Goal: Navigation & Orientation: Find specific page/section

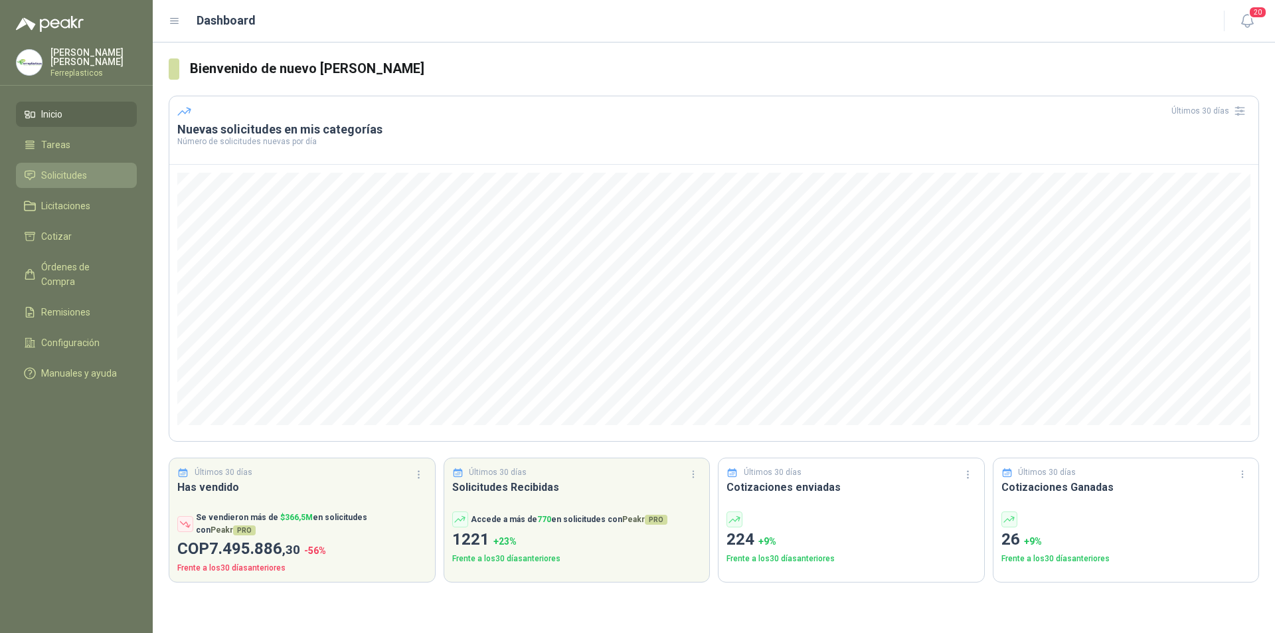
click at [83, 176] on span "Solicitudes" at bounding box center [64, 175] width 46 height 15
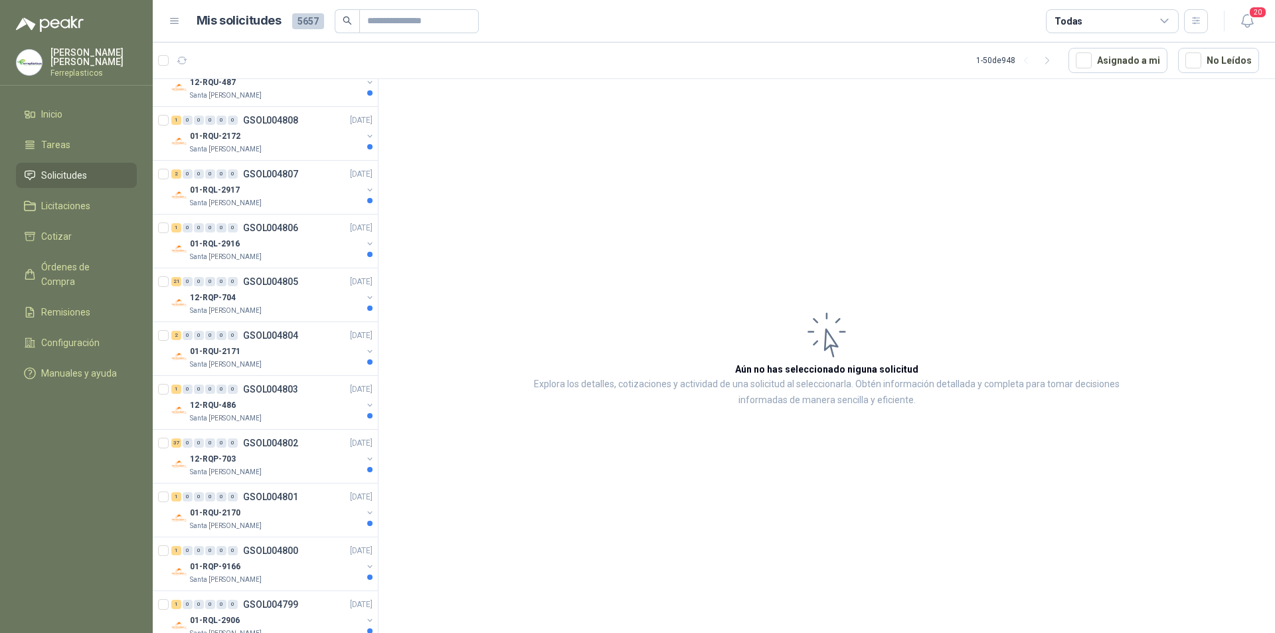
scroll to position [2272, 0]
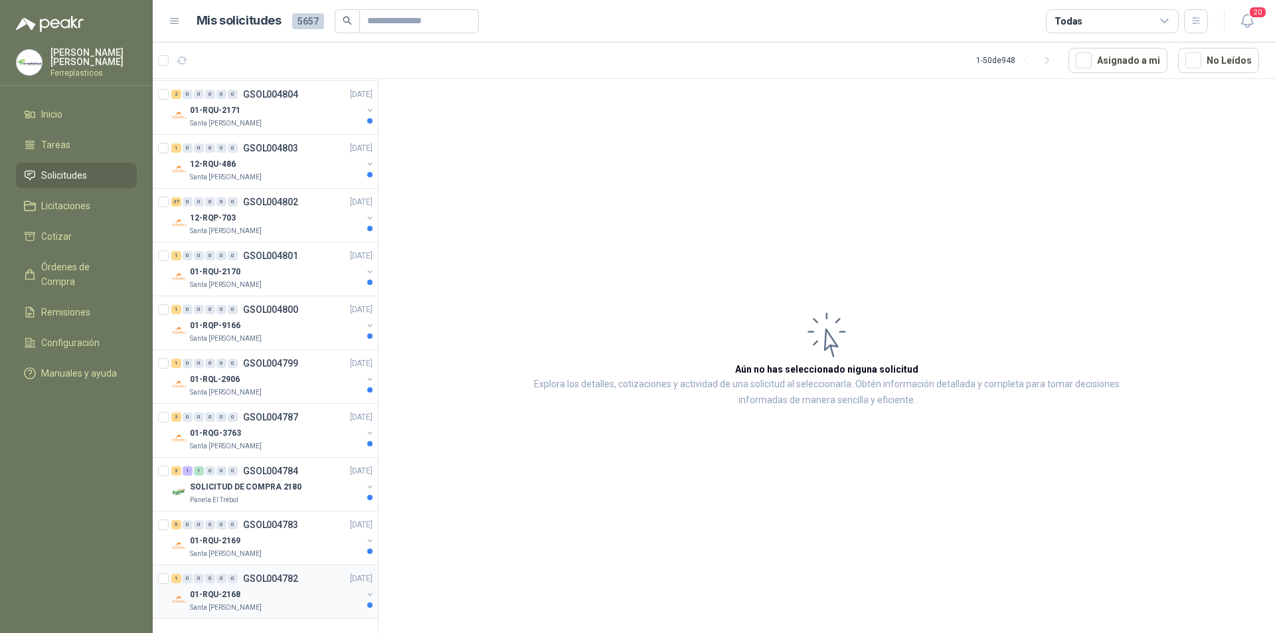
click at [288, 588] on div "01-RQU-2168" at bounding box center [276, 595] width 172 height 16
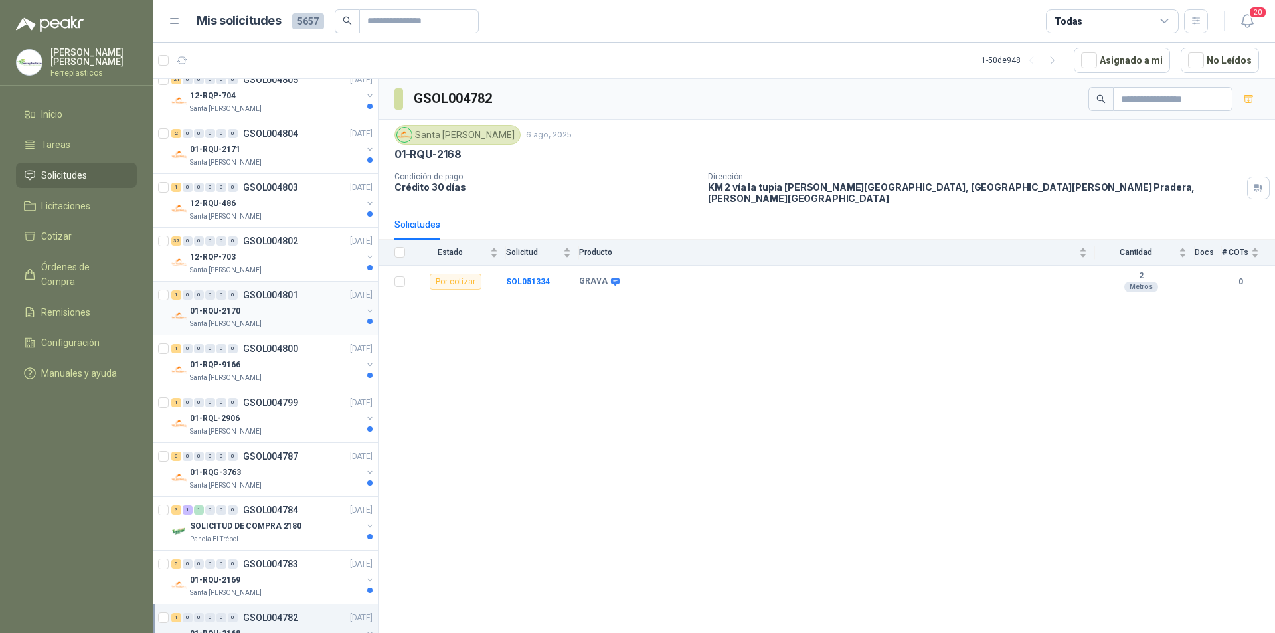
scroll to position [2272, 0]
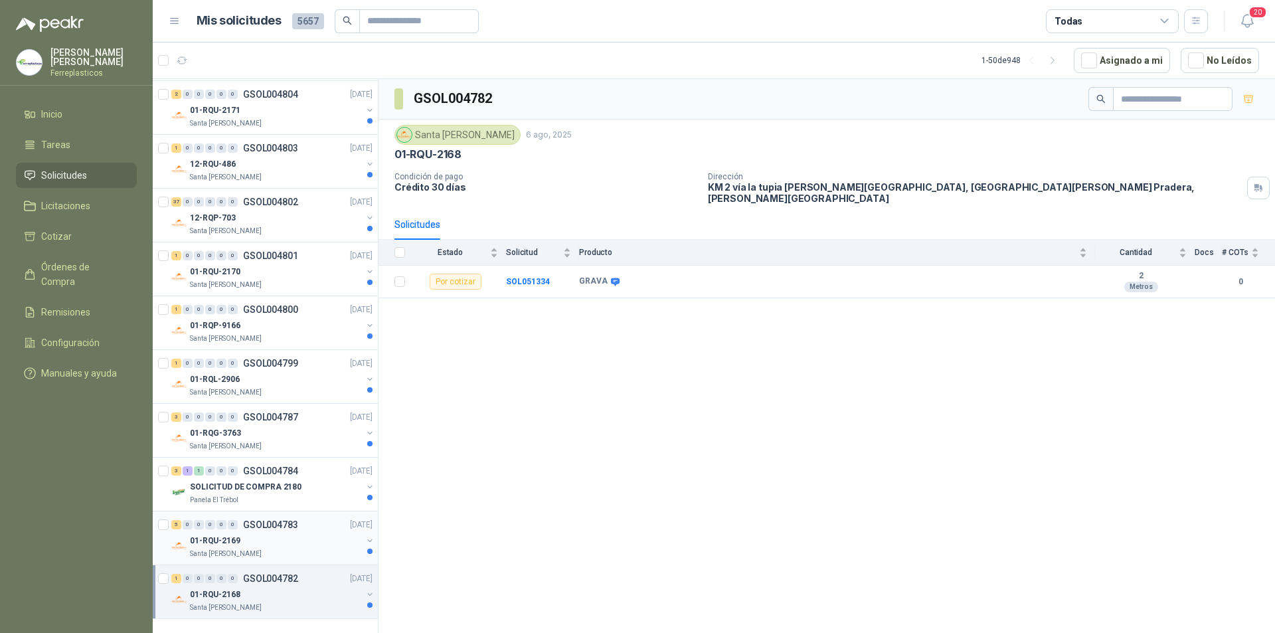
click at [290, 533] on div "01-RQU-2169" at bounding box center [276, 541] width 172 height 16
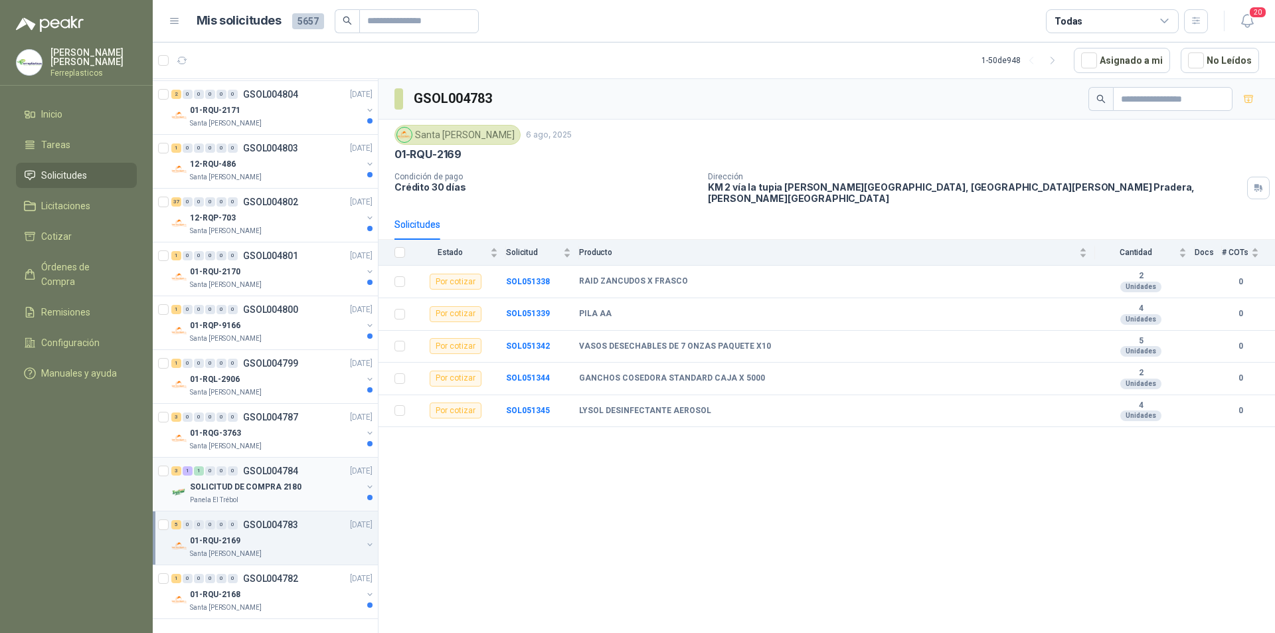
click at [355, 476] on p "06/08/25" at bounding box center [361, 471] width 23 height 13
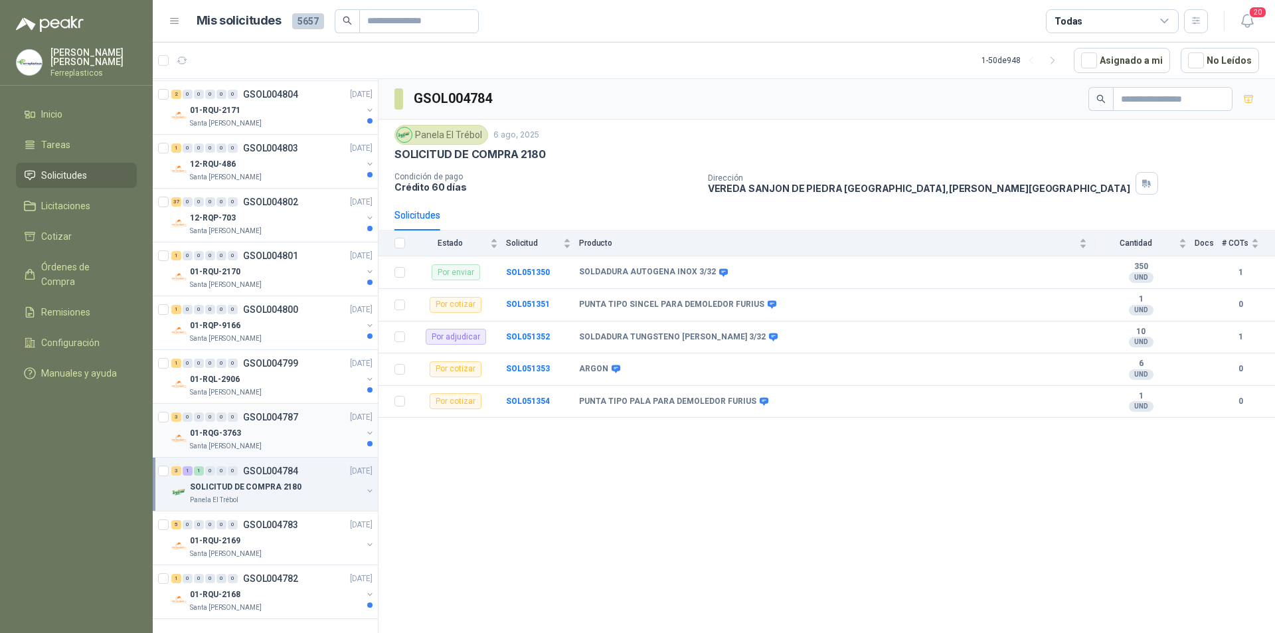
click at [257, 426] on div "01-RQG-3763" at bounding box center [276, 433] width 172 height 16
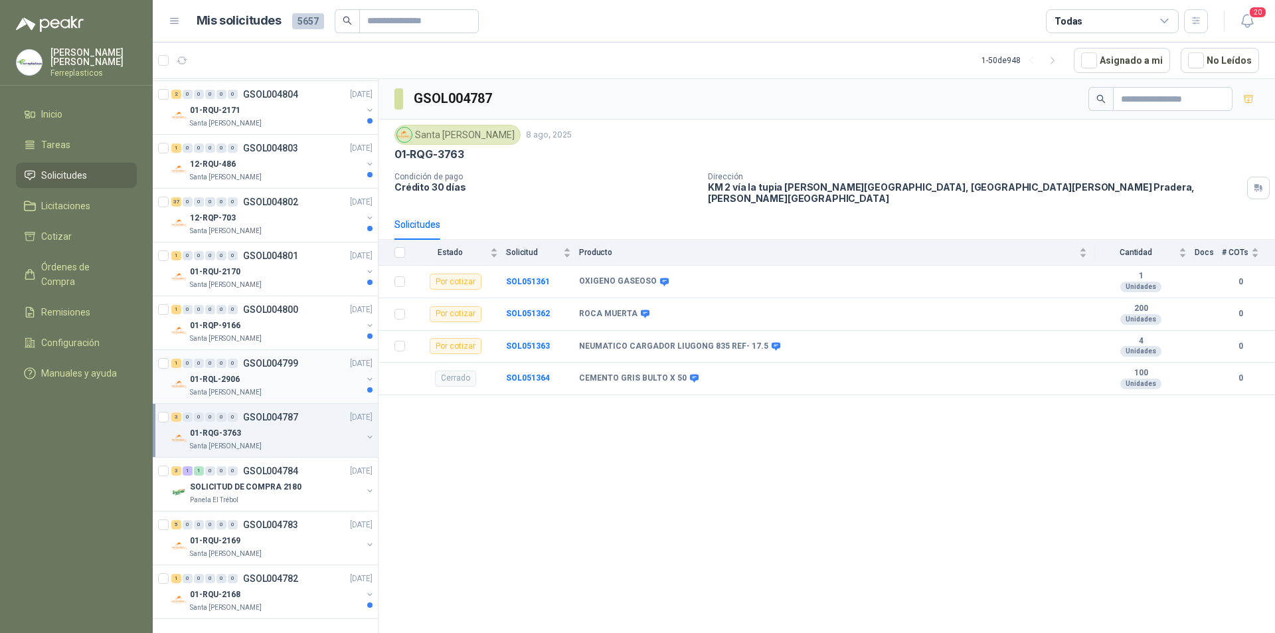
click at [321, 376] on div "01-RQL-2906" at bounding box center [276, 379] width 172 height 16
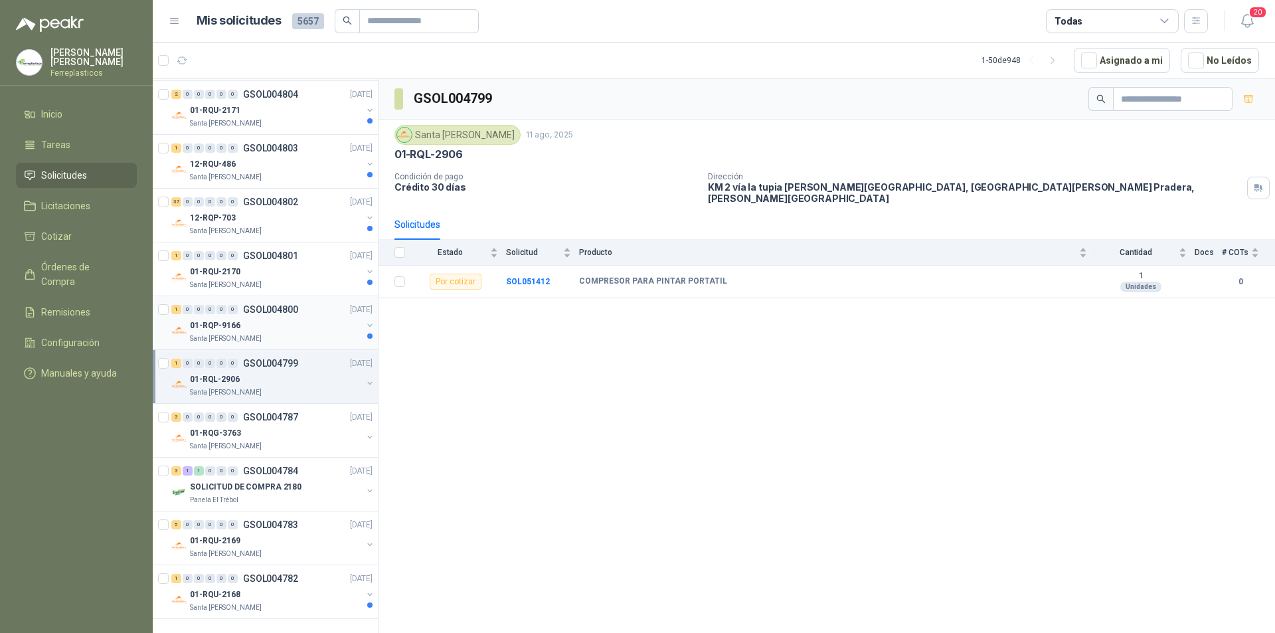
click at [336, 336] on div "Santa Anita Napoles" at bounding box center [276, 338] width 172 height 11
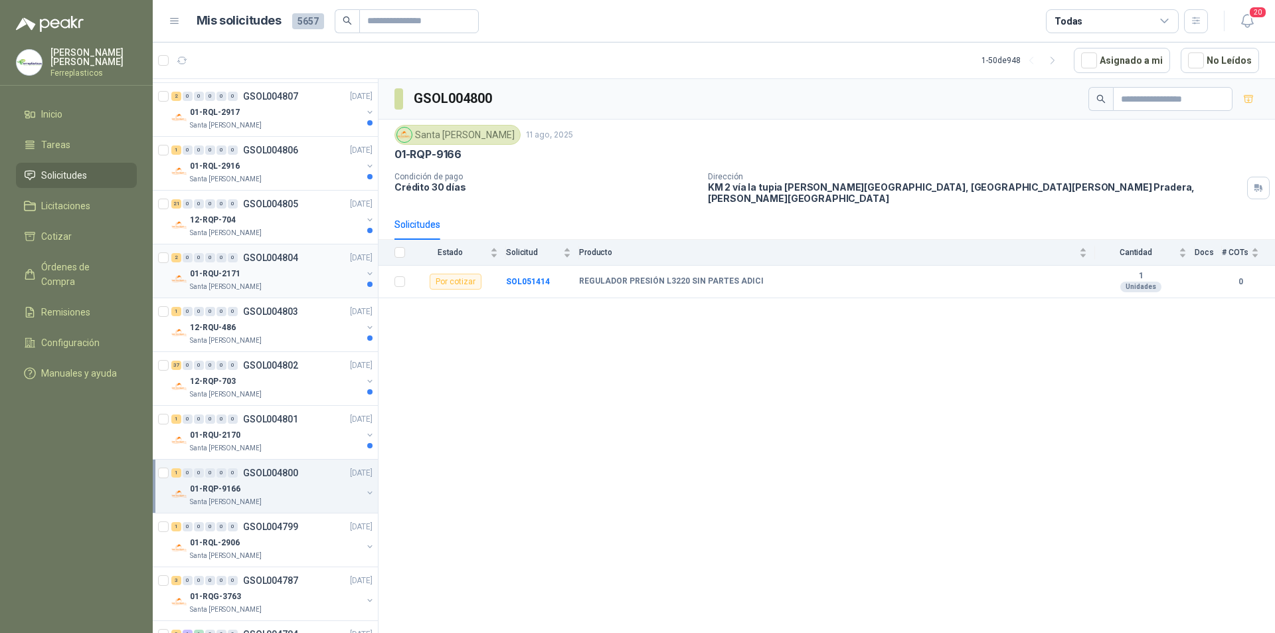
scroll to position [2272, 0]
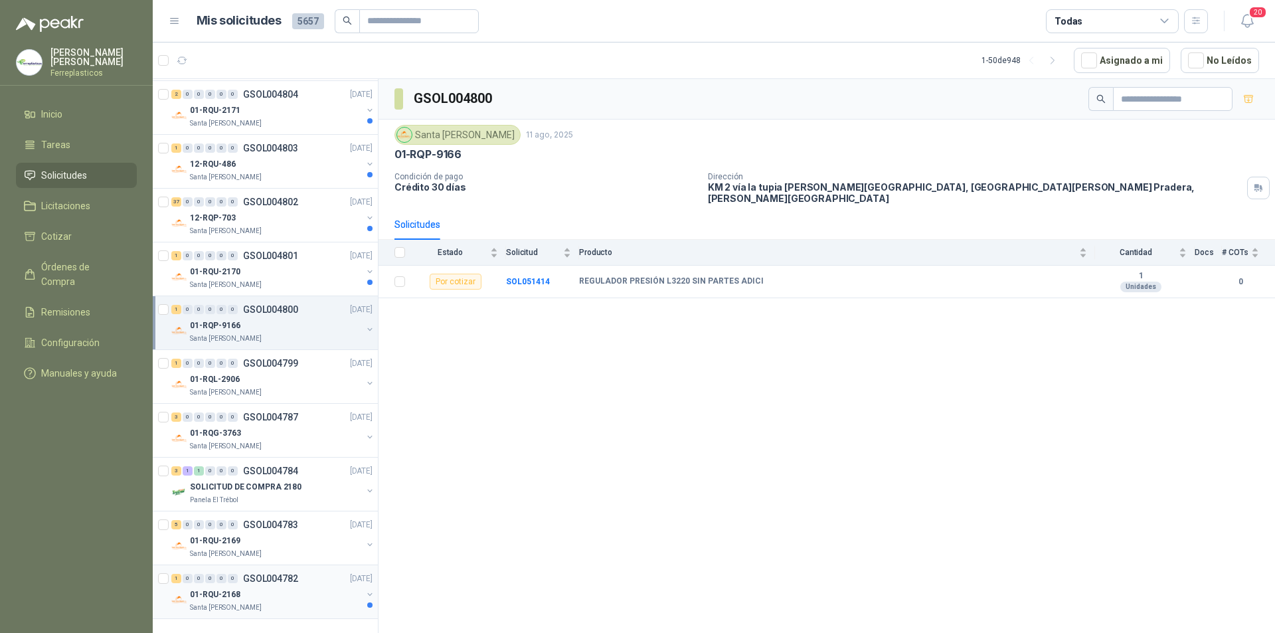
click at [304, 607] on div "Santa Anita Napoles" at bounding box center [276, 608] width 172 height 11
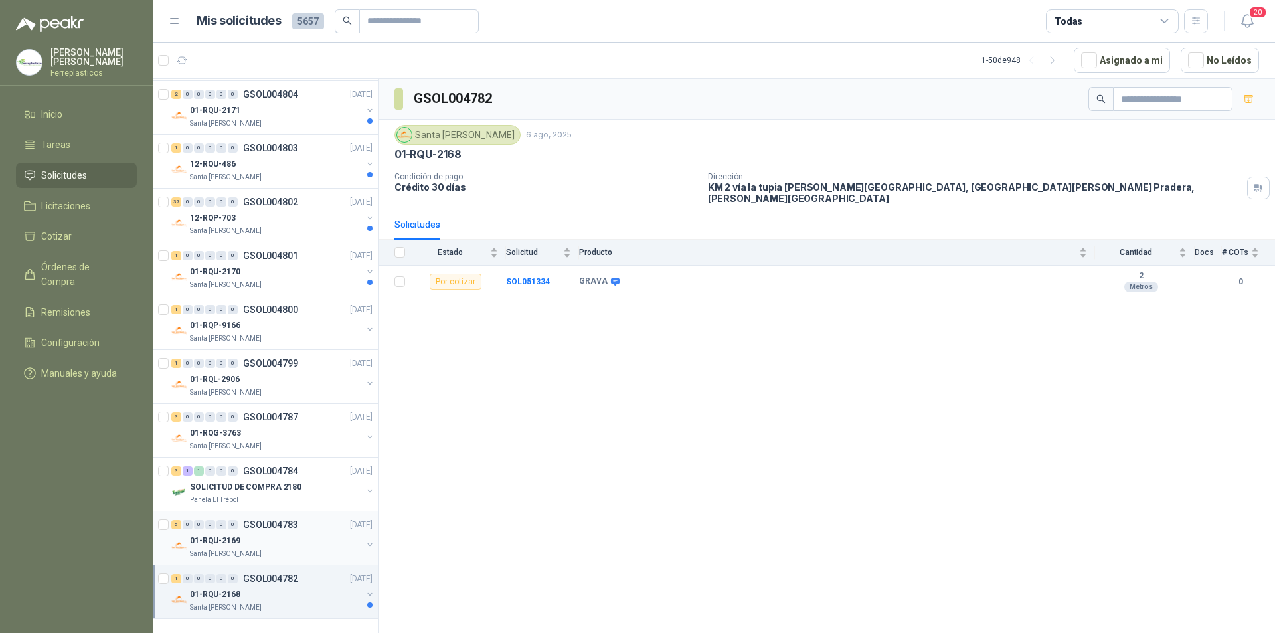
click at [328, 547] on div "01-RQU-2169" at bounding box center [276, 541] width 172 height 16
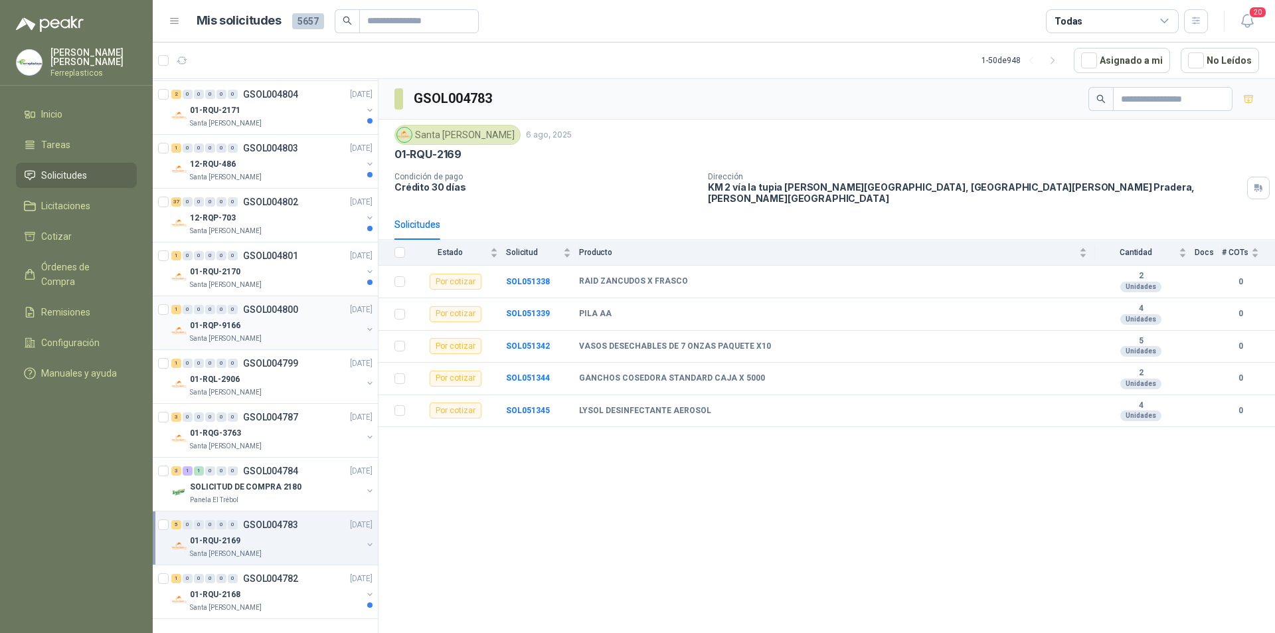
click at [294, 330] on div "01-RQP-9166" at bounding box center [276, 326] width 172 height 16
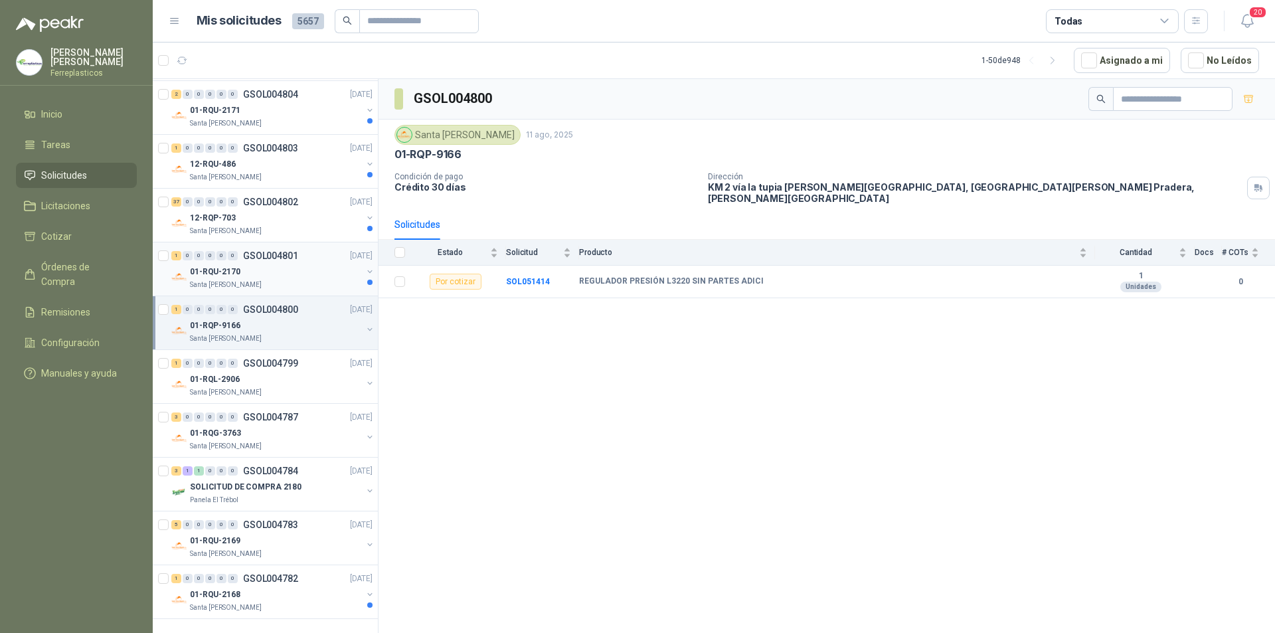
click at [301, 278] on div "01-RQU-2170" at bounding box center [276, 272] width 172 height 16
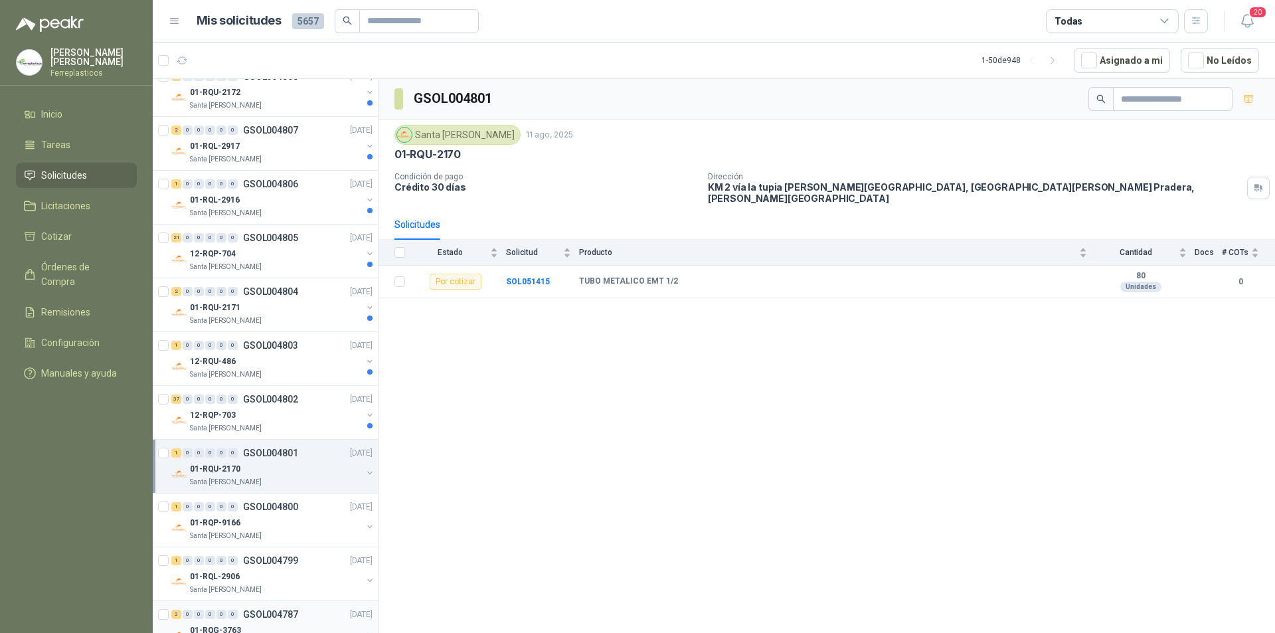
scroll to position [2073, 0]
click at [288, 426] on div "Santa Anita Napoles" at bounding box center [276, 430] width 172 height 11
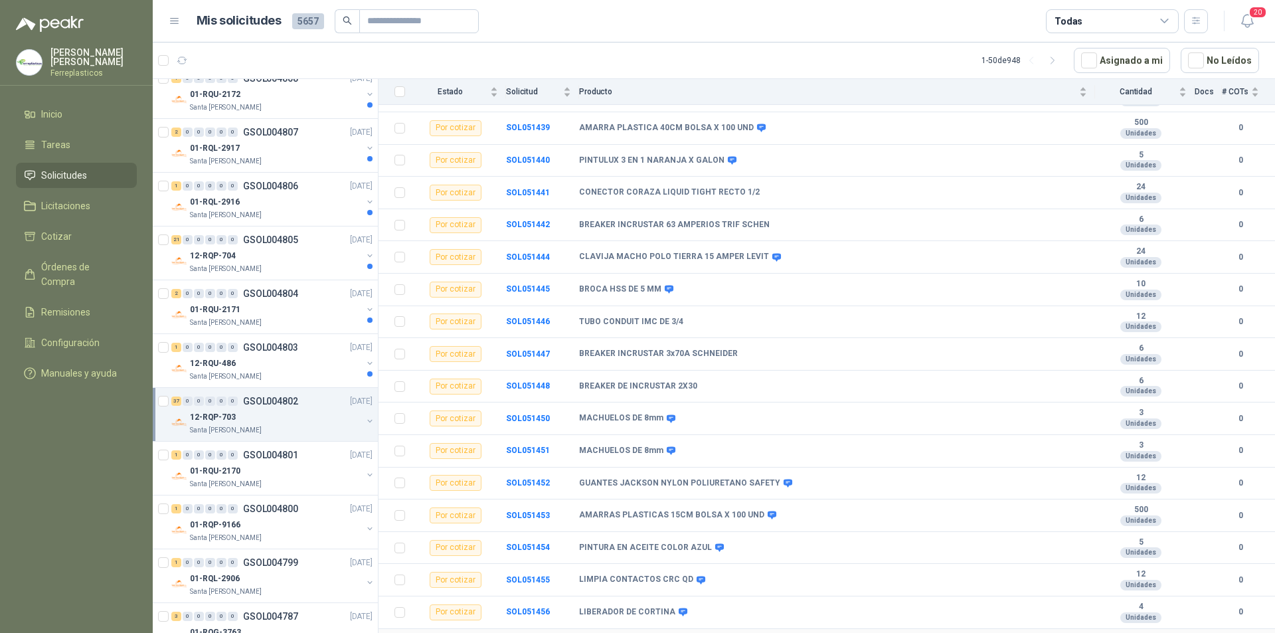
scroll to position [813, 0]
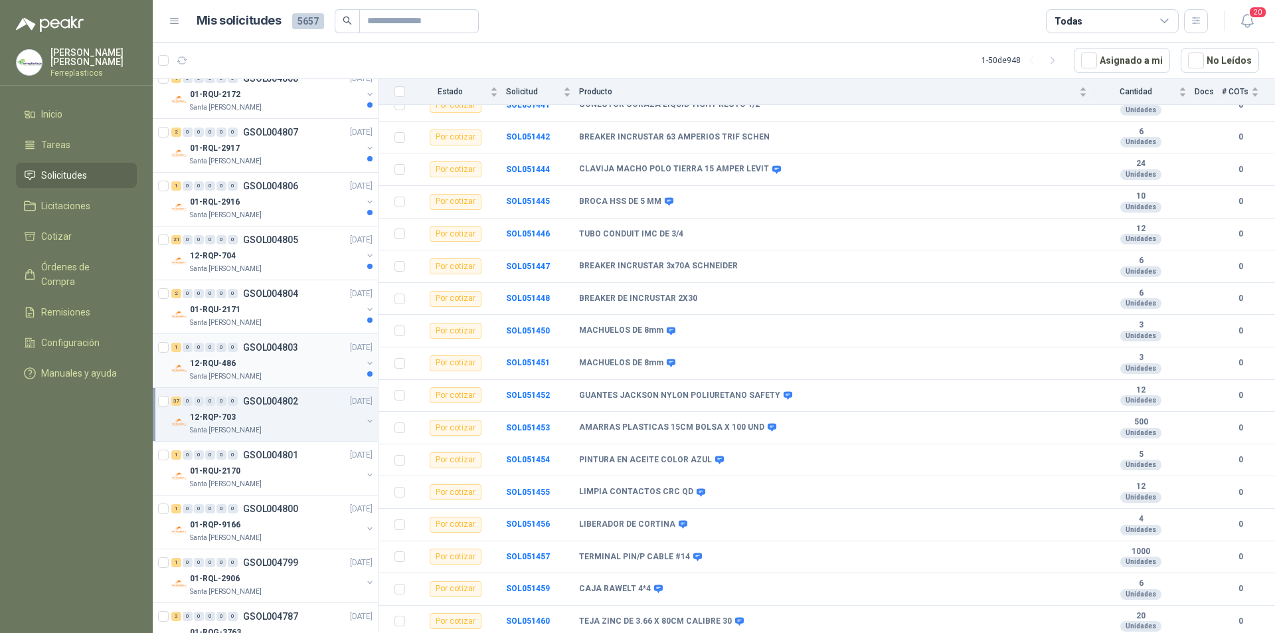
click at [280, 359] on div "12-RQU-486" at bounding box center [276, 363] width 172 height 16
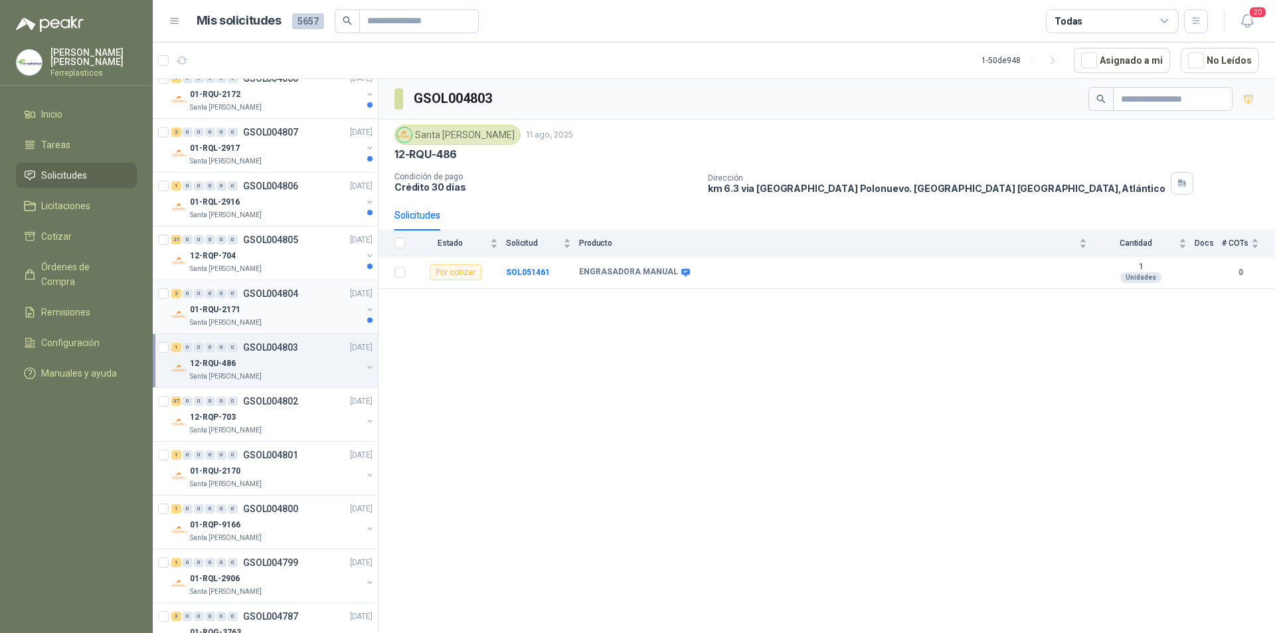
click at [285, 307] on div "01-RQU-2171" at bounding box center [276, 310] width 172 height 16
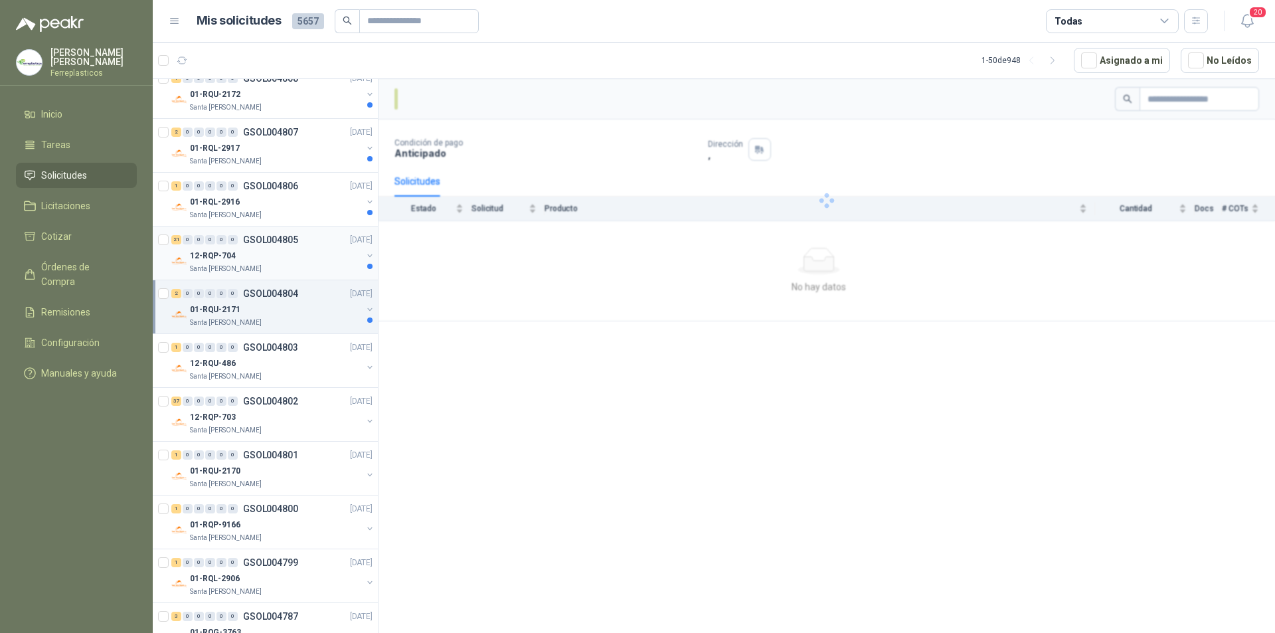
click at [290, 250] on div "12-RQP-704" at bounding box center [276, 256] width 172 height 16
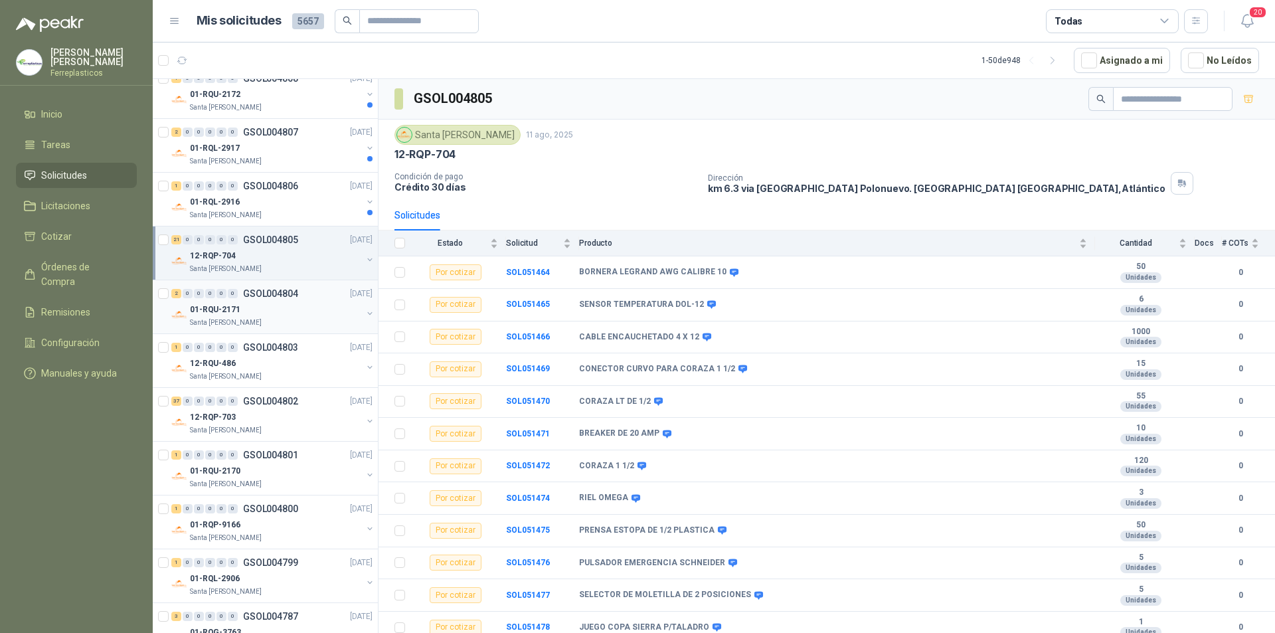
click at [290, 297] on p "GSOL004804" at bounding box center [270, 293] width 55 height 9
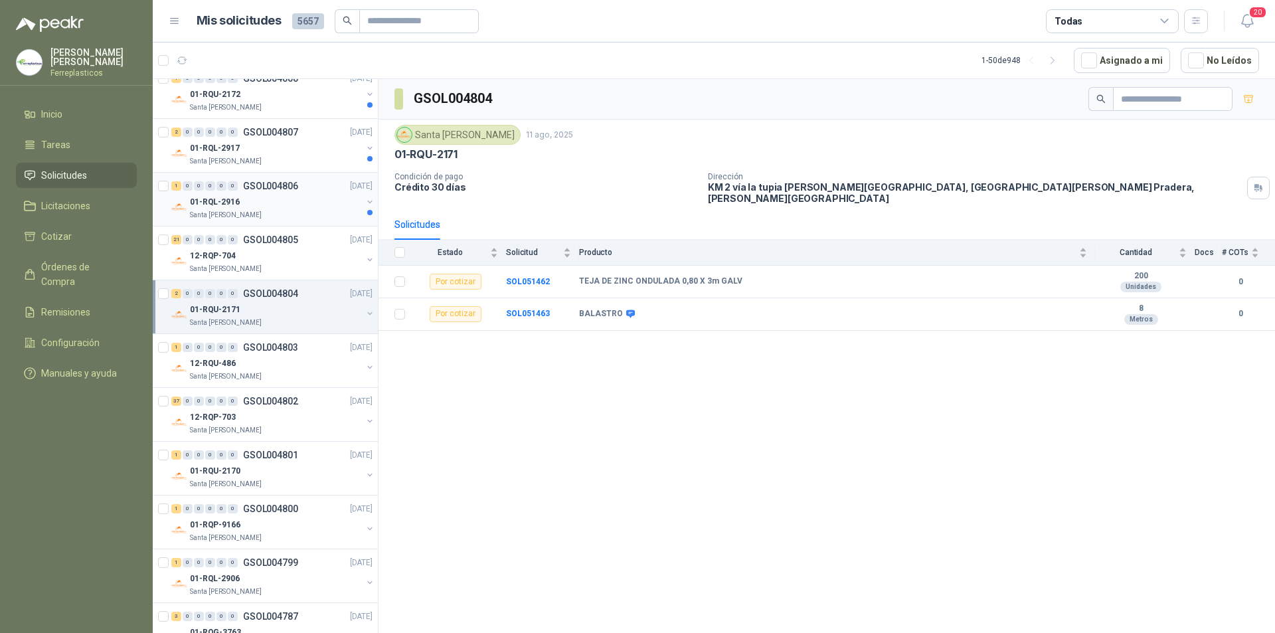
click at [320, 198] on div "01-RQL-2916" at bounding box center [276, 202] width 172 height 16
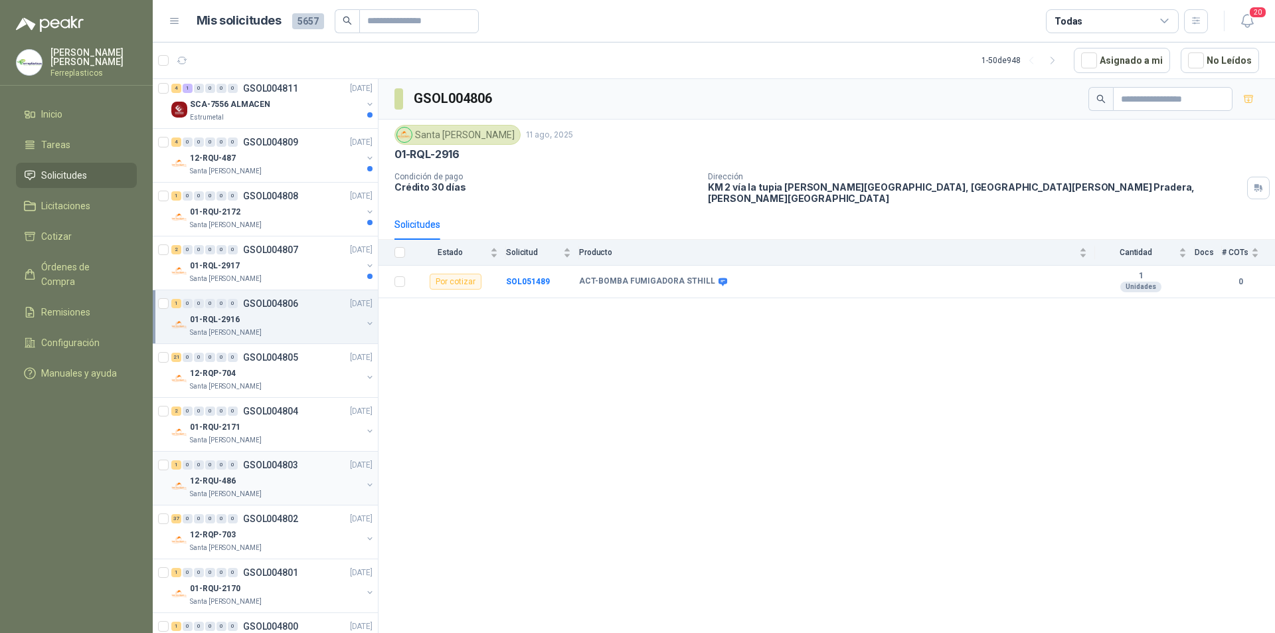
scroll to position [1940, 0]
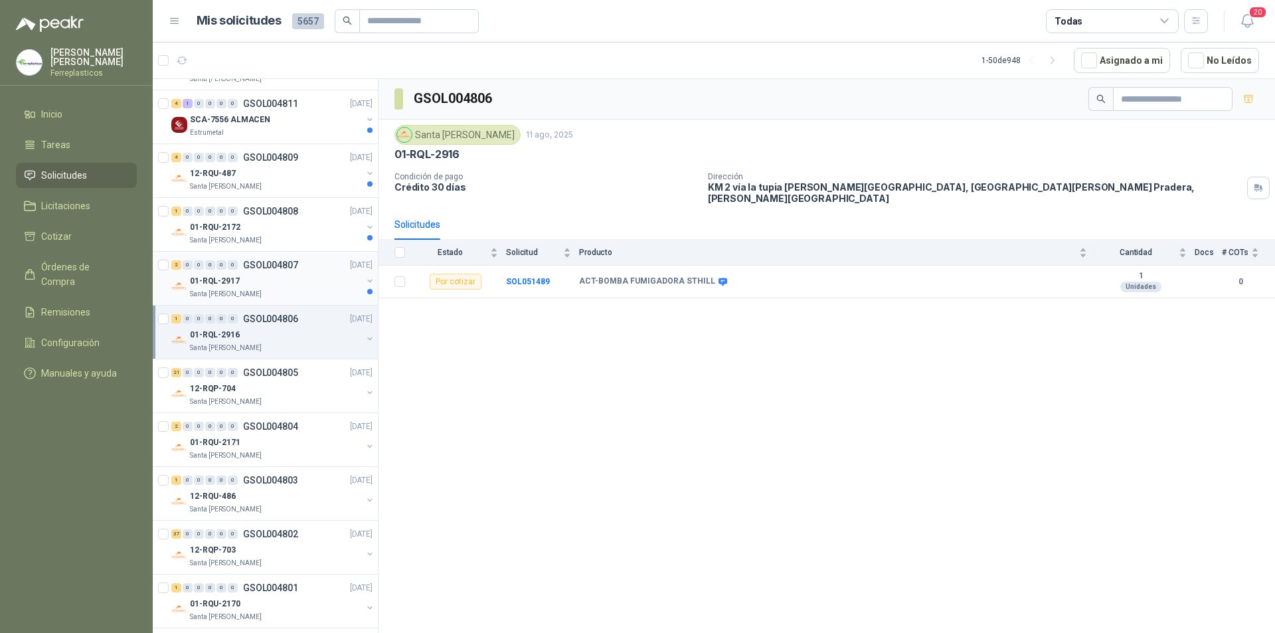
click at [324, 292] on div "Santa Anita Napoles" at bounding box center [276, 294] width 172 height 11
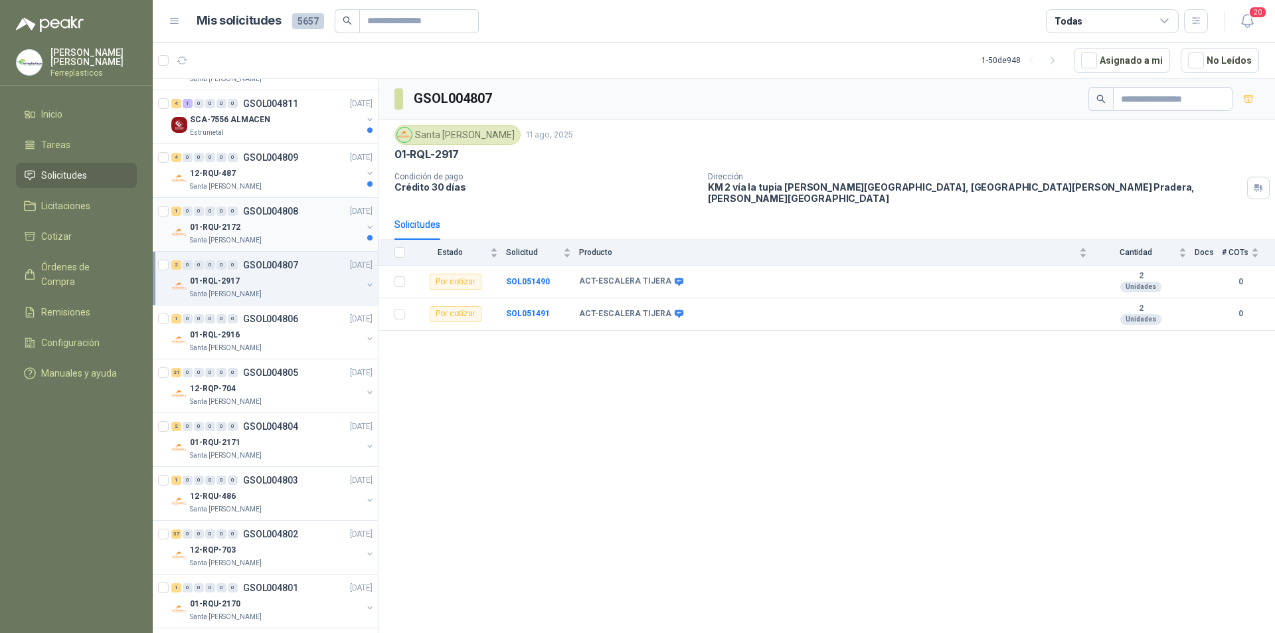
click at [321, 233] on div "01-RQU-2172" at bounding box center [276, 227] width 172 height 16
click at [317, 276] on div "01-RQL-2917" at bounding box center [276, 281] width 172 height 16
click at [324, 189] on div "Santa Anita Napoles" at bounding box center [276, 186] width 172 height 11
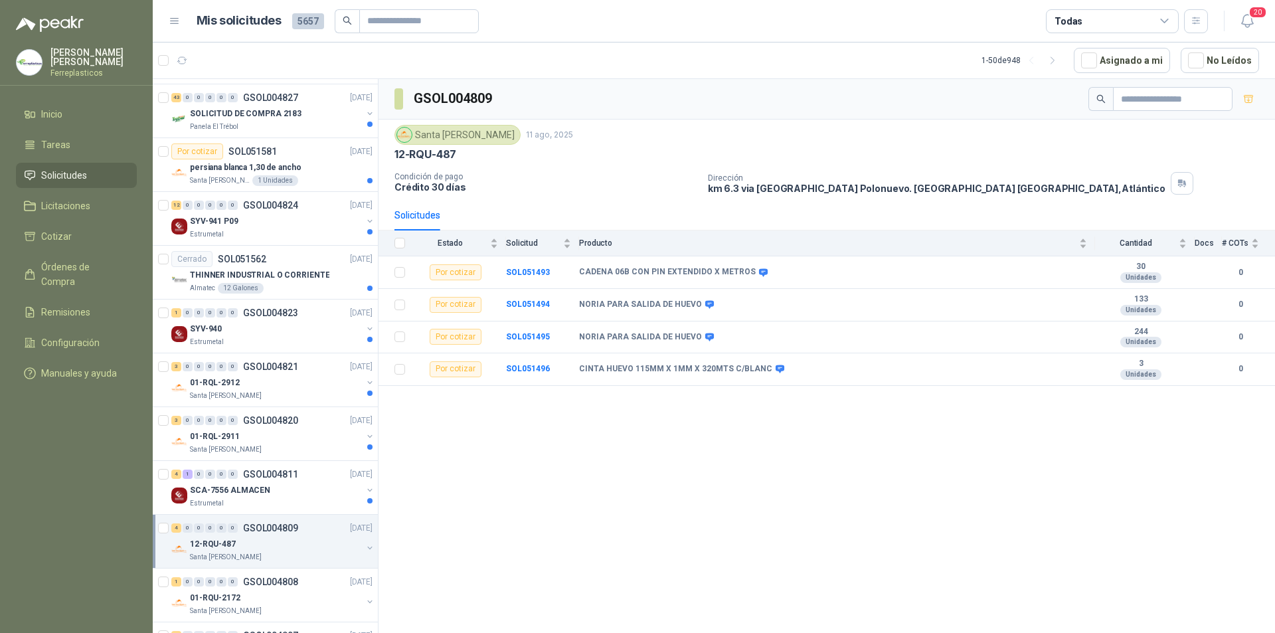
scroll to position [1541, 0]
